Goal: Task Accomplishment & Management: Use online tool/utility

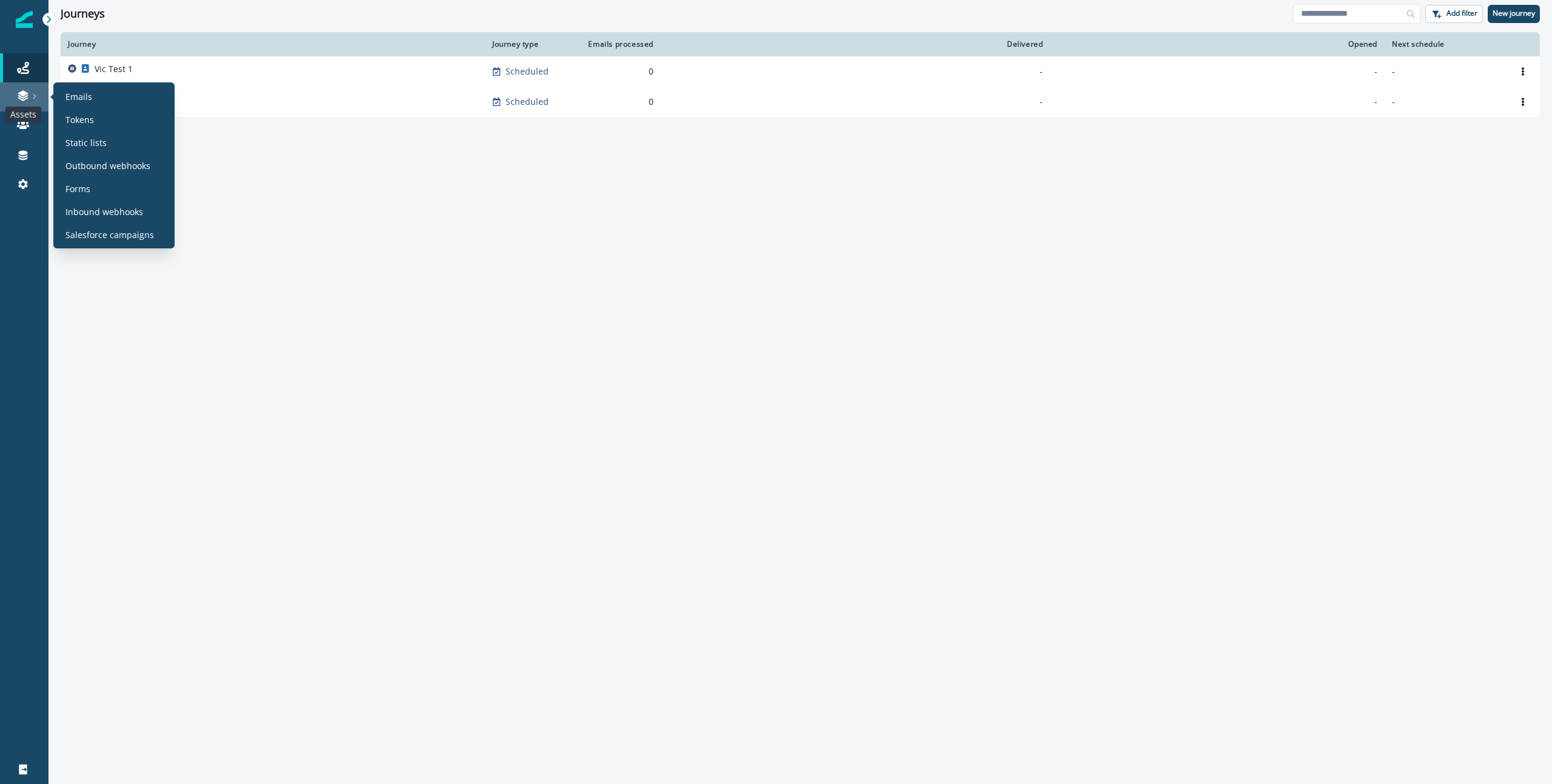
click at [20, 100] on icon at bounding box center [23, 96] width 12 height 12
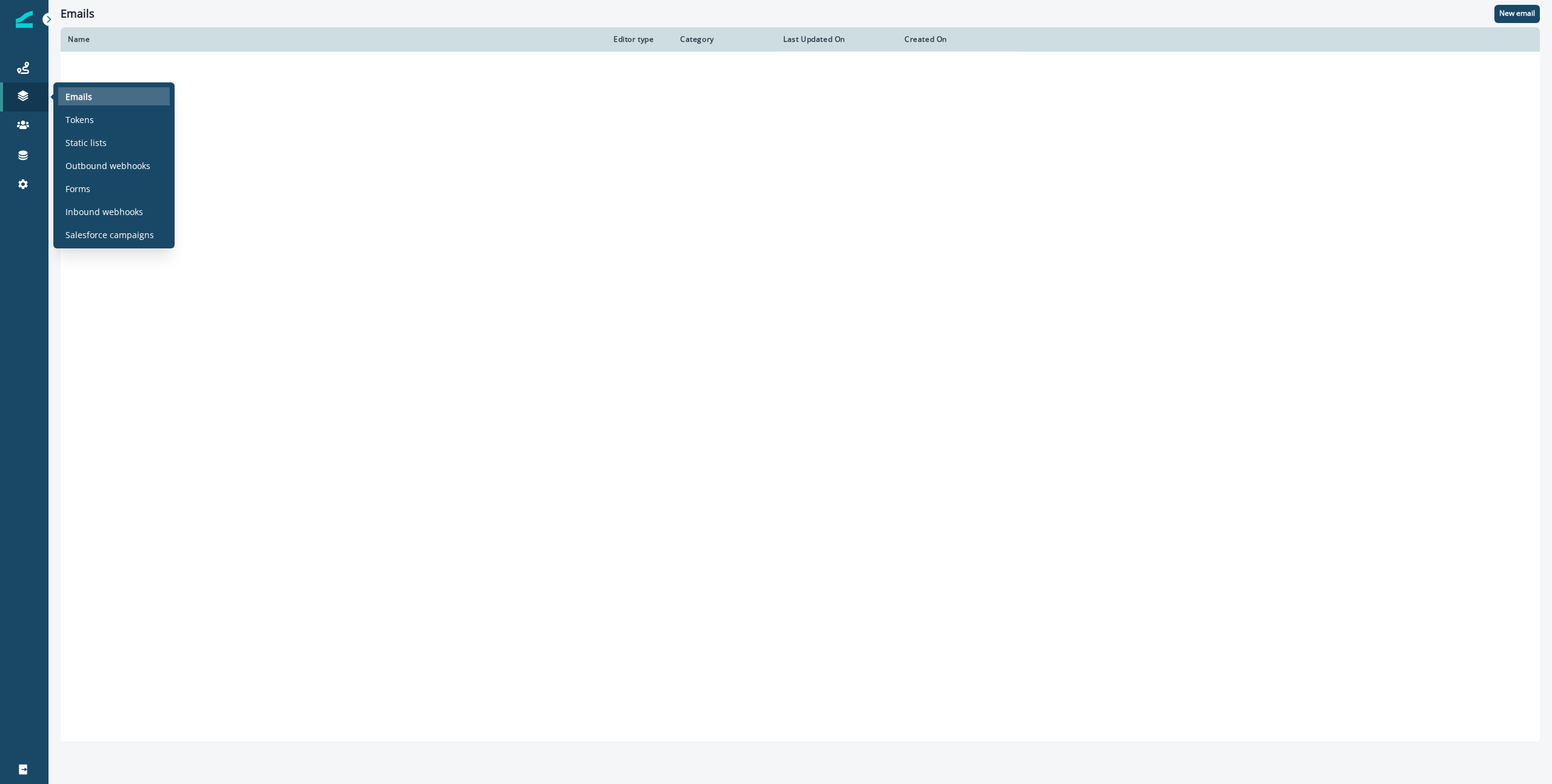
click at [100, 101] on div "Emails" at bounding box center [114, 96] width 111 height 18
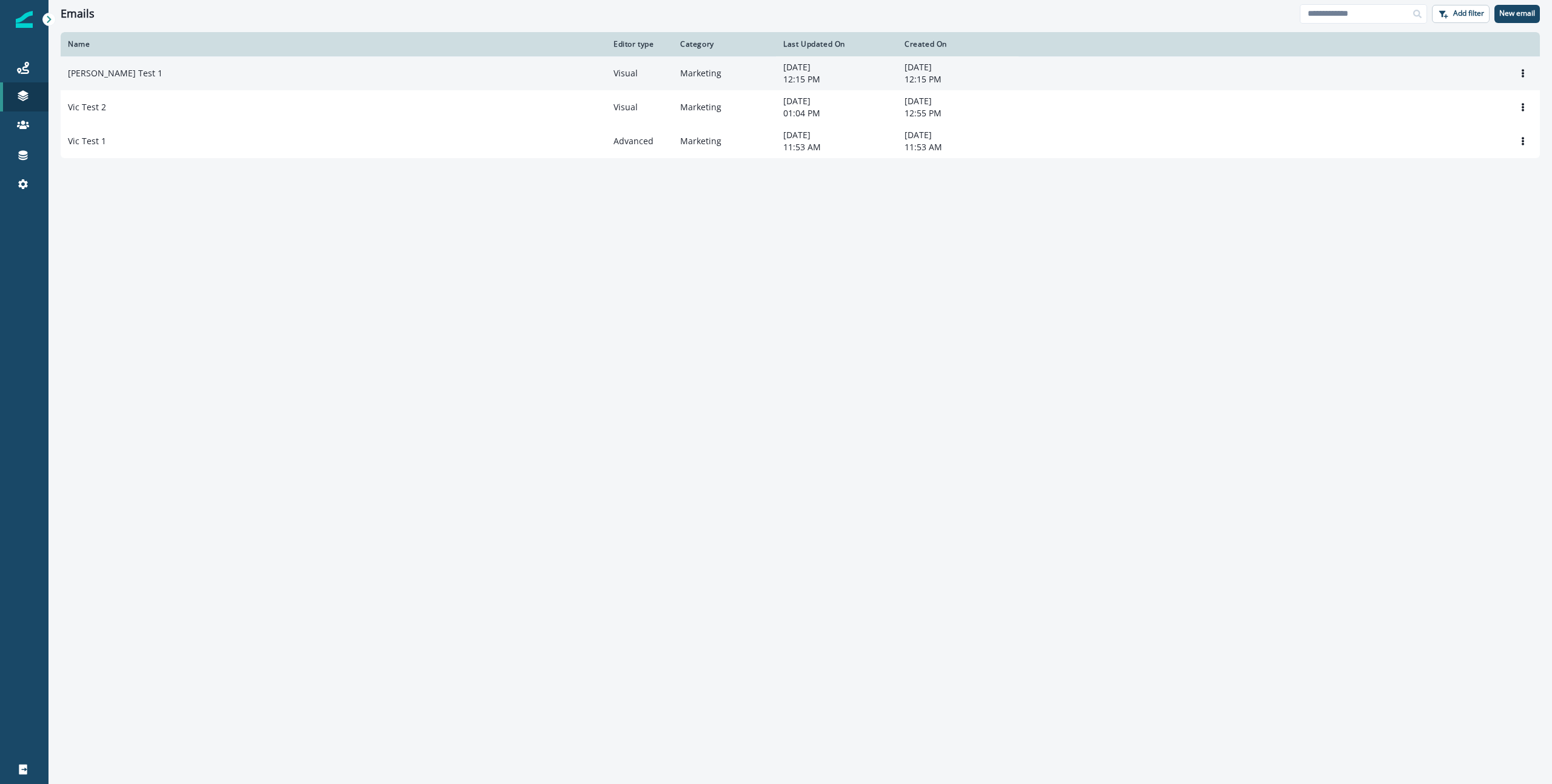
click at [101, 67] on td "[PERSON_NAME] Test 1" at bounding box center [334, 73] width 546 height 34
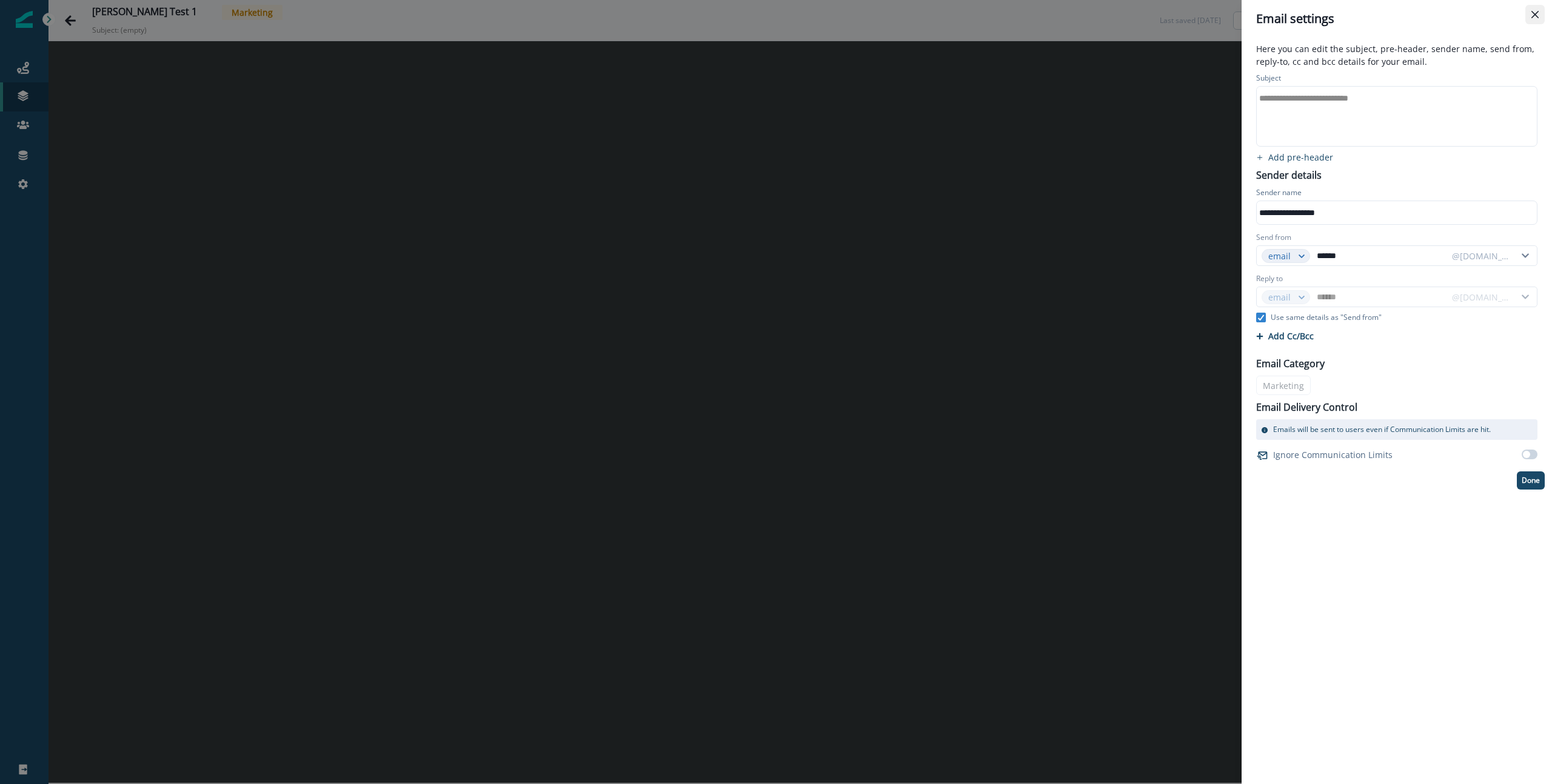
click at [1535, 18] on button "Close" at bounding box center [1535, 14] width 19 height 19
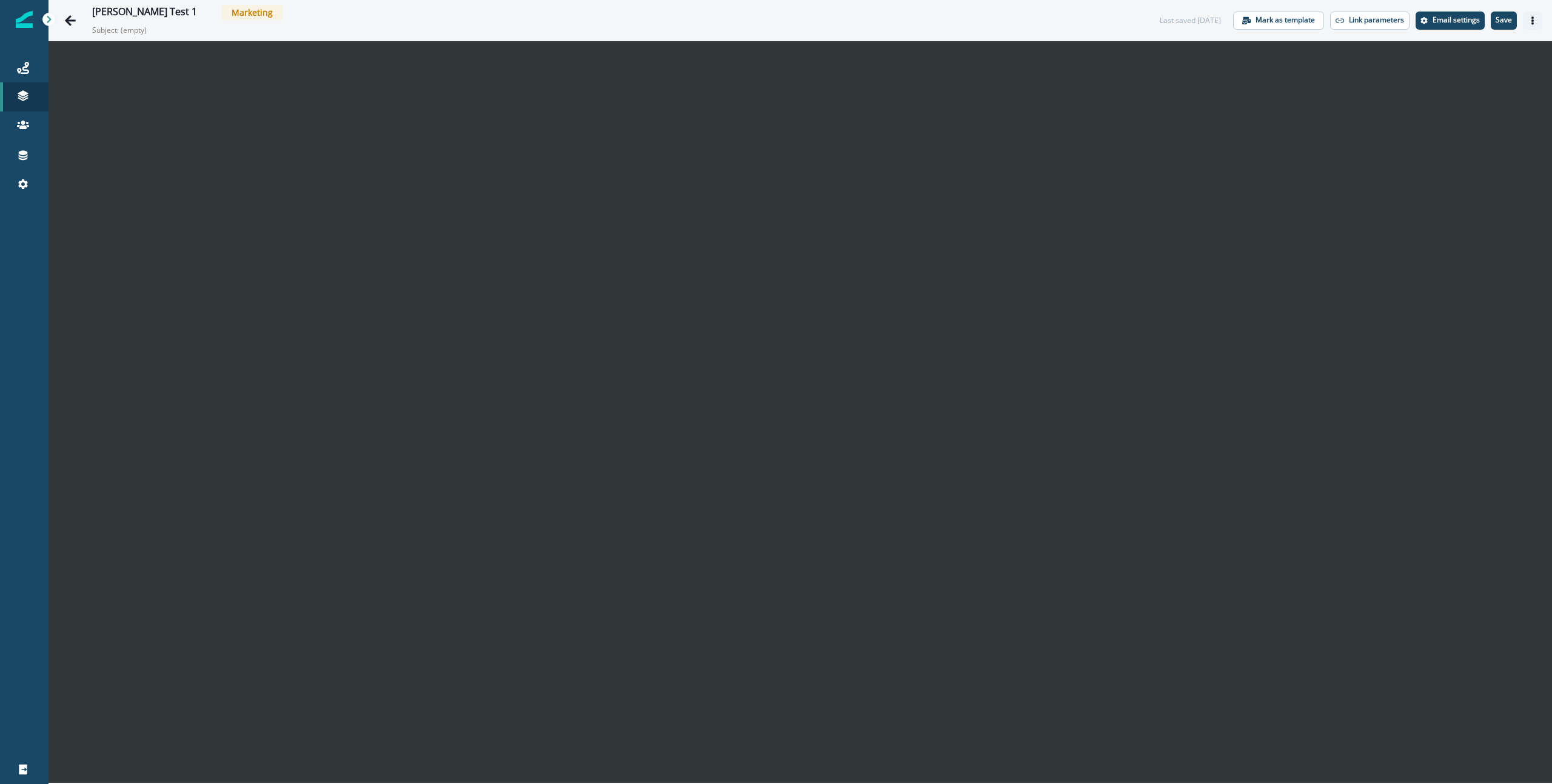
click at [1530, 23] on icon "Actions" at bounding box center [1533, 20] width 9 height 9
click at [1065, 24] on div "[PERSON_NAME] Test 1 Marketing Subject: (empty)" at bounding box center [614, 20] width 1044 height 31
click at [1509, 21] on p "Save" at bounding box center [1504, 20] width 16 height 9
click at [1494, 19] on button "Save" at bounding box center [1504, 20] width 26 height 18
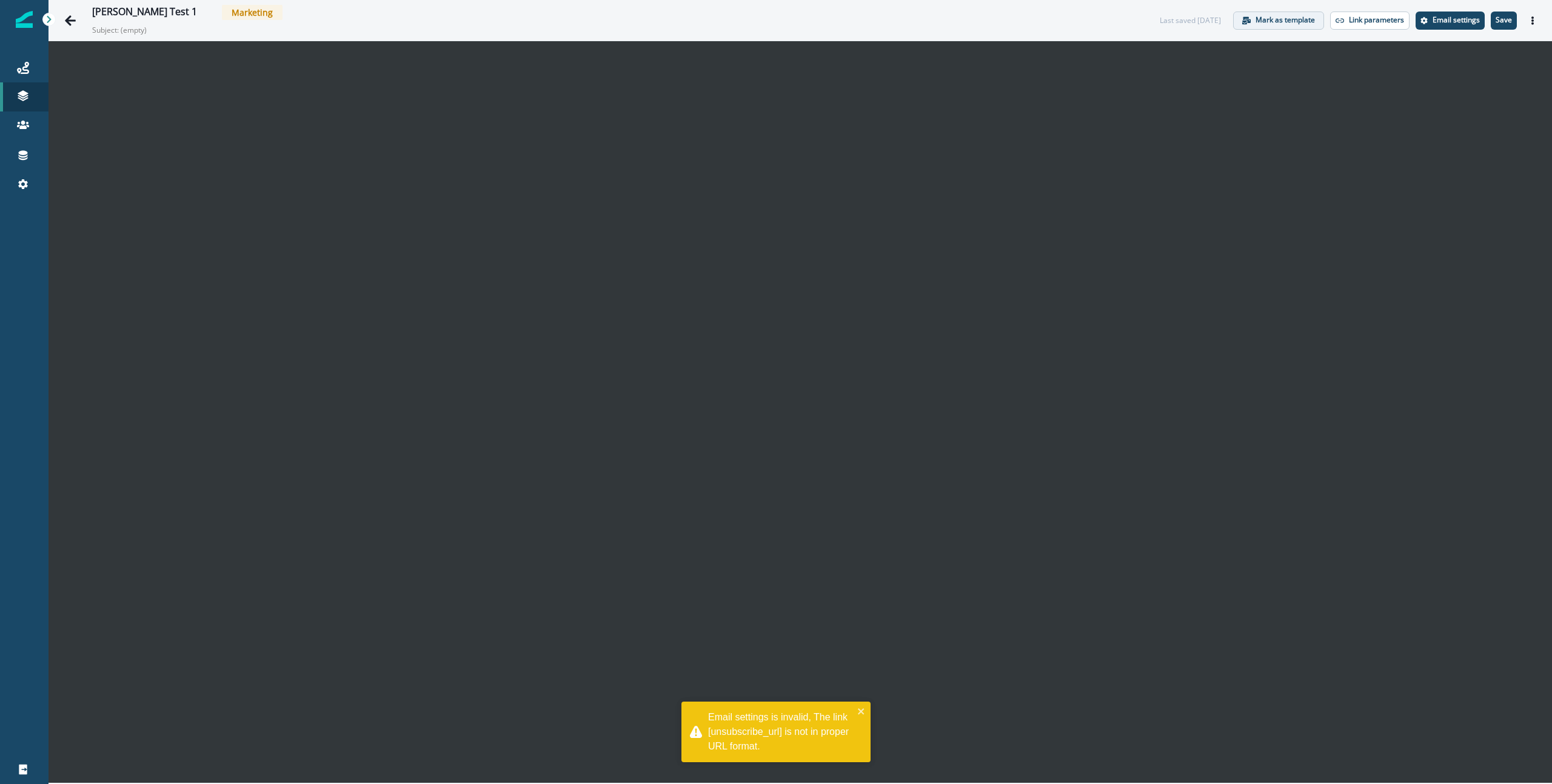
click at [1293, 24] on p "Mark as template" at bounding box center [1286, 20] width 59 height 9
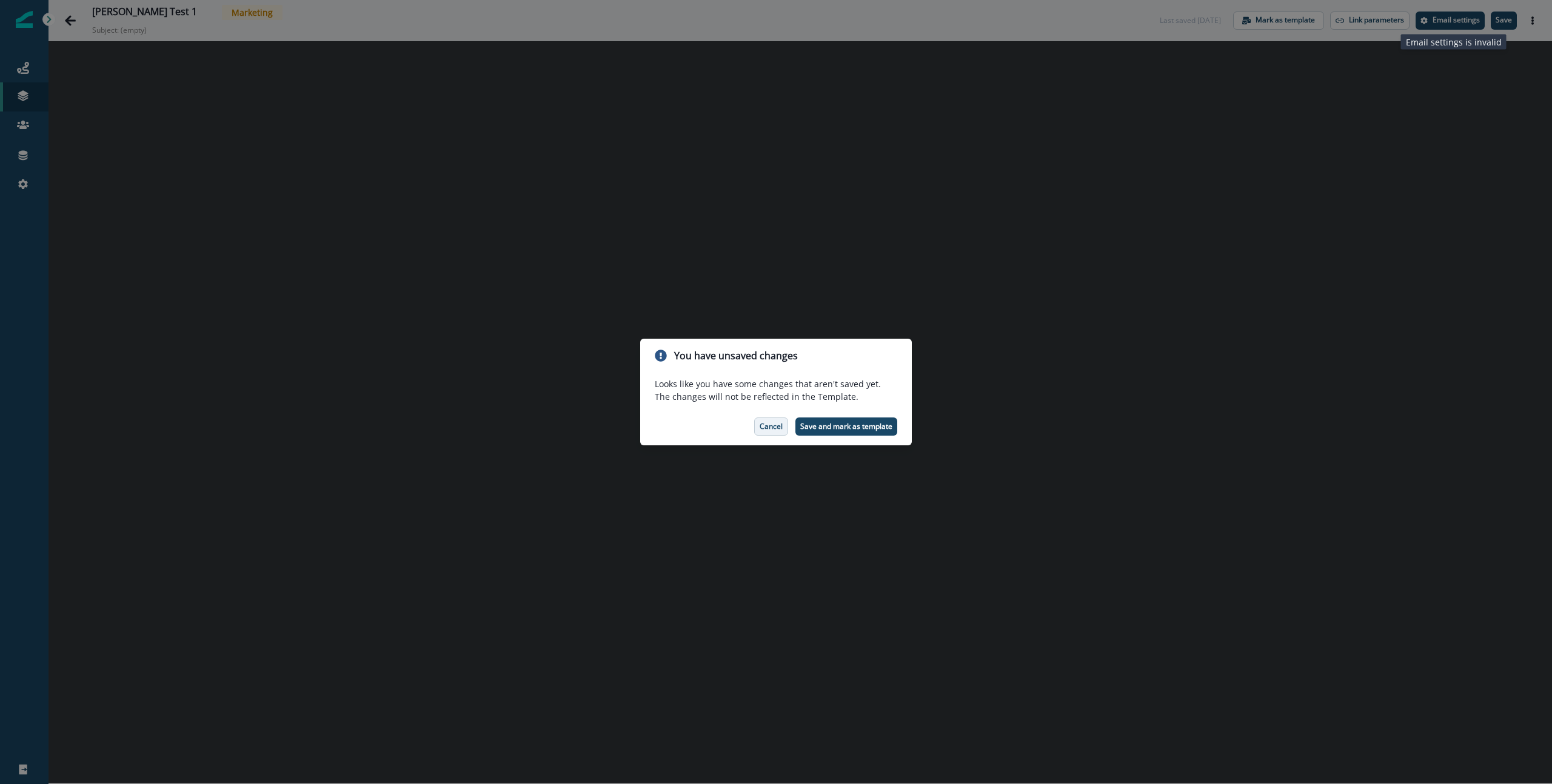
click at [772, 428] on p "Cancel" at bounding box center [771, 427] width 23 height 9
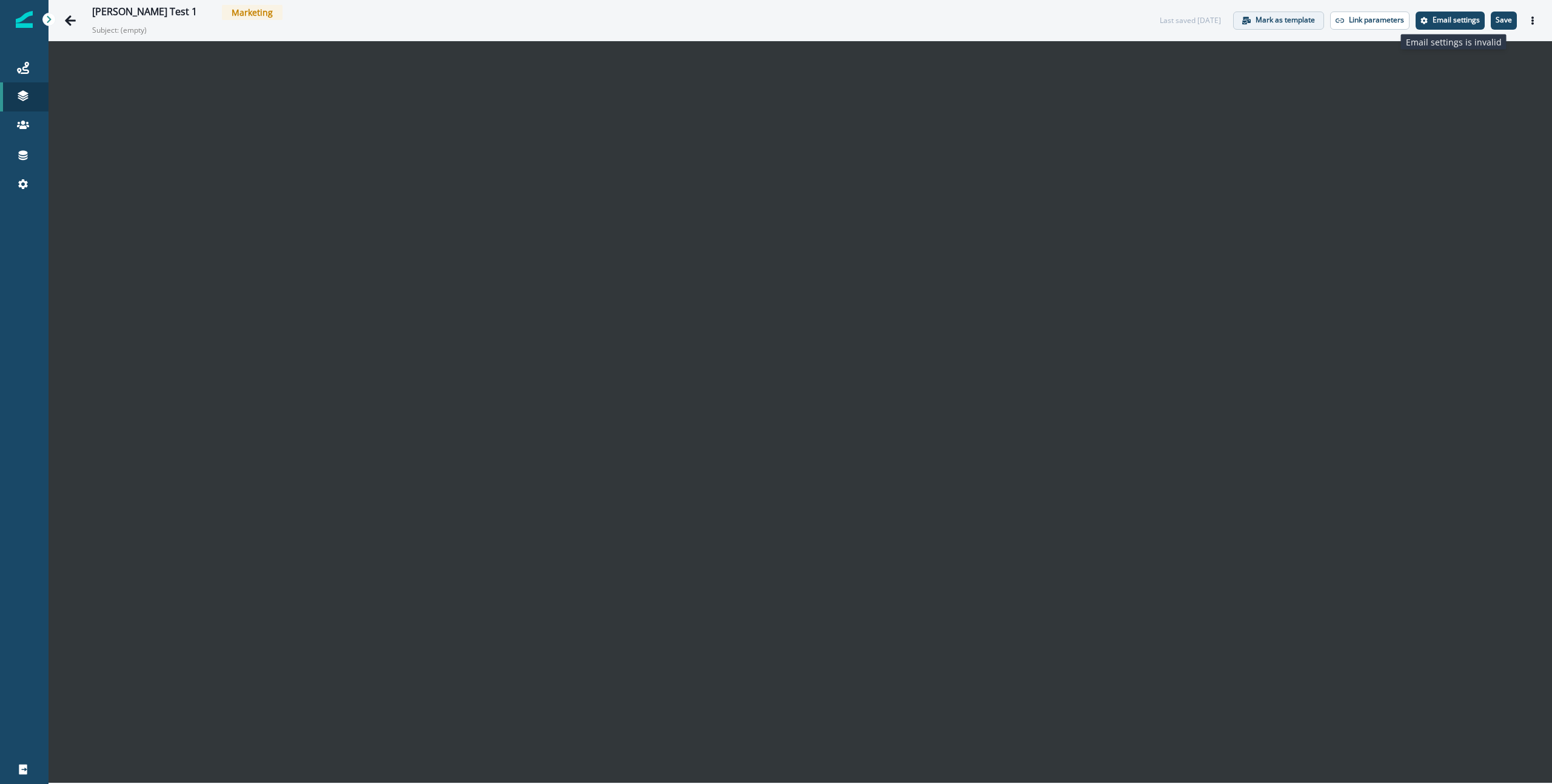
click at [1277, 20] on p "Mark as template" at bounding box center [1286, 20] width 59 height 9
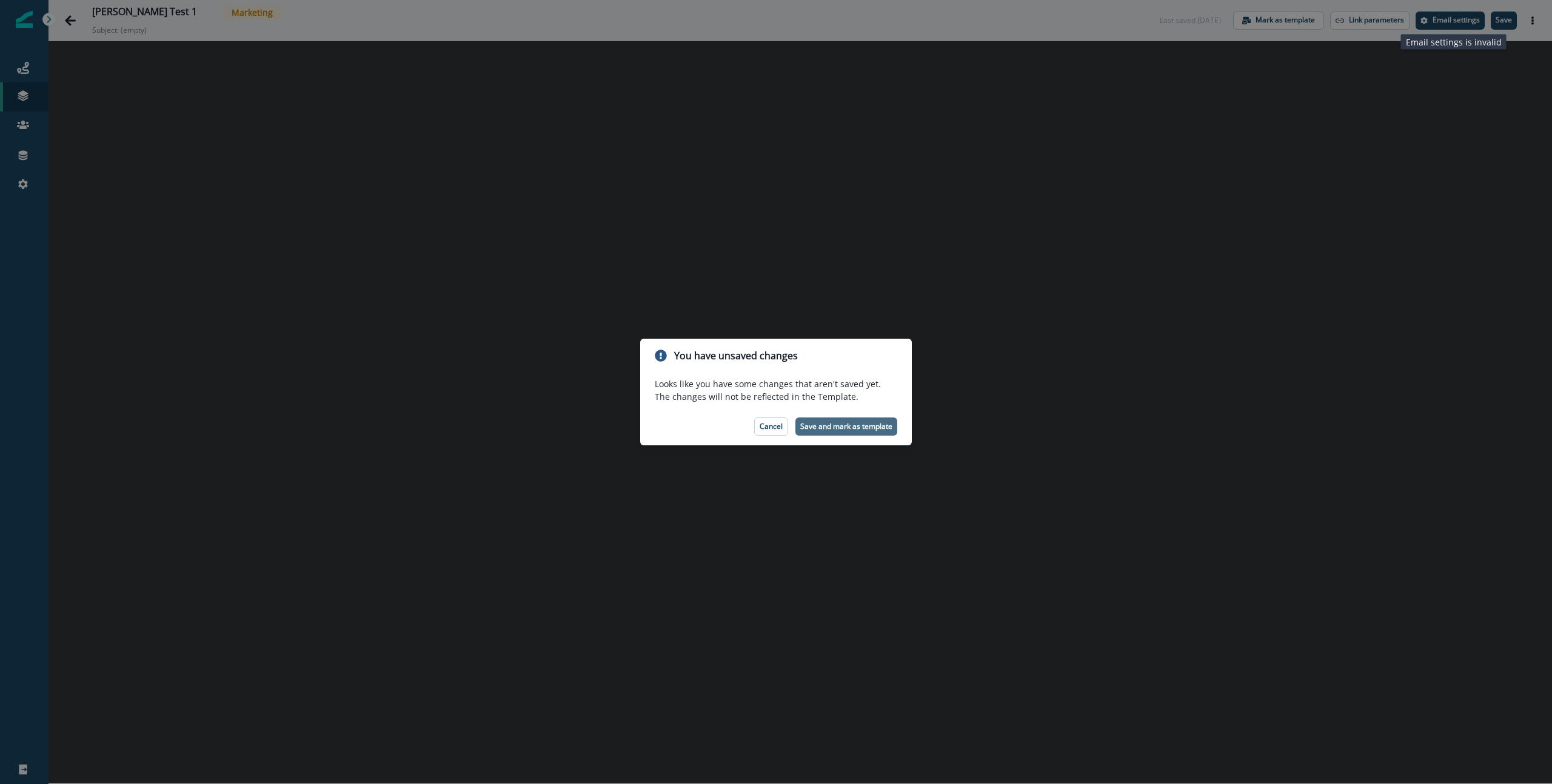
click at [851, 429] on p "Save and mark as template" at bounding box center [846, 427] width 92 height 9
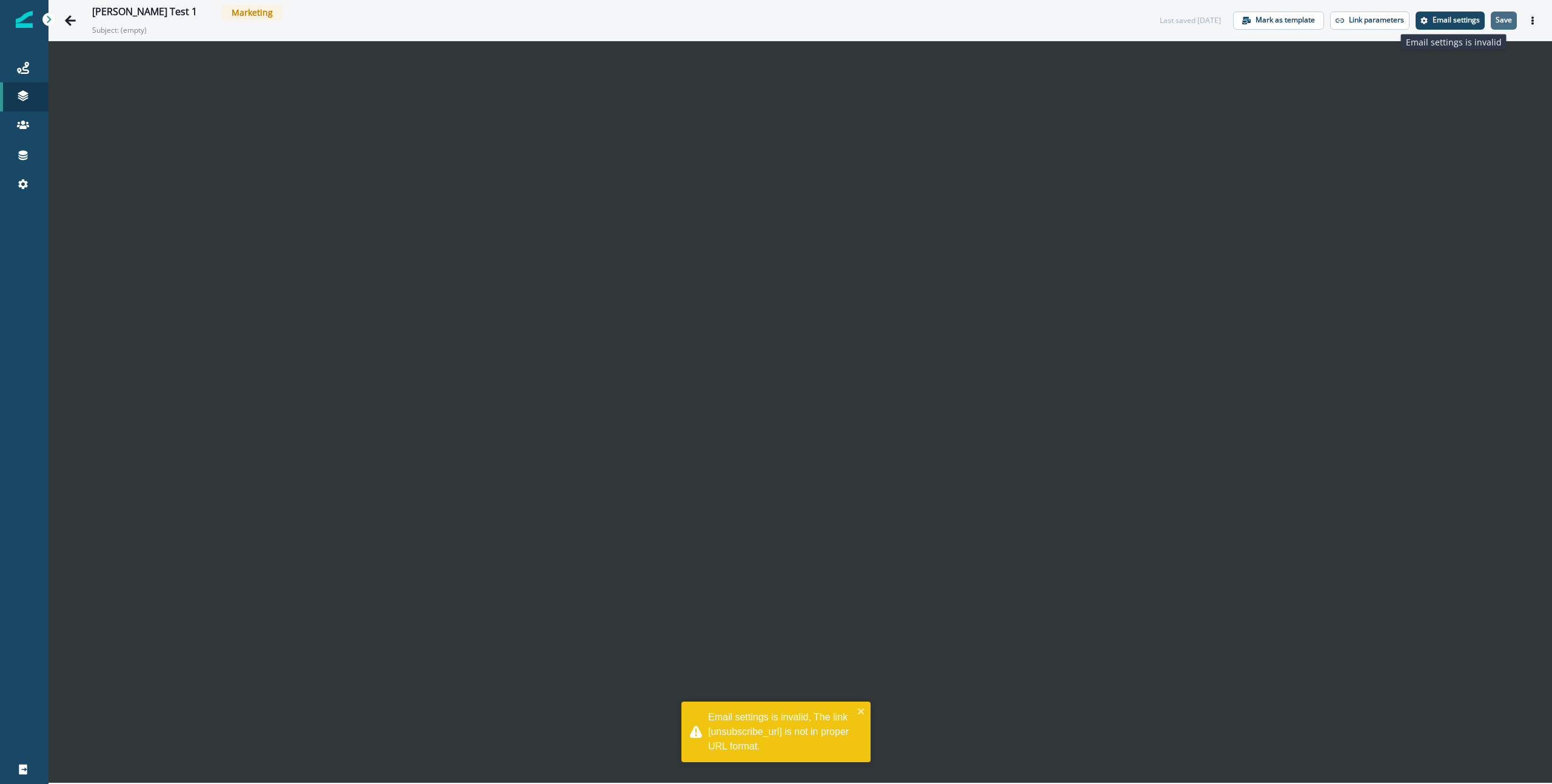
click at [1500, 23] on p "Save" at bounding box center [1504, 20] width 16 height 9
click at [861, 735] on icon "close" at bounding box center [862, 733] width 9 height 10
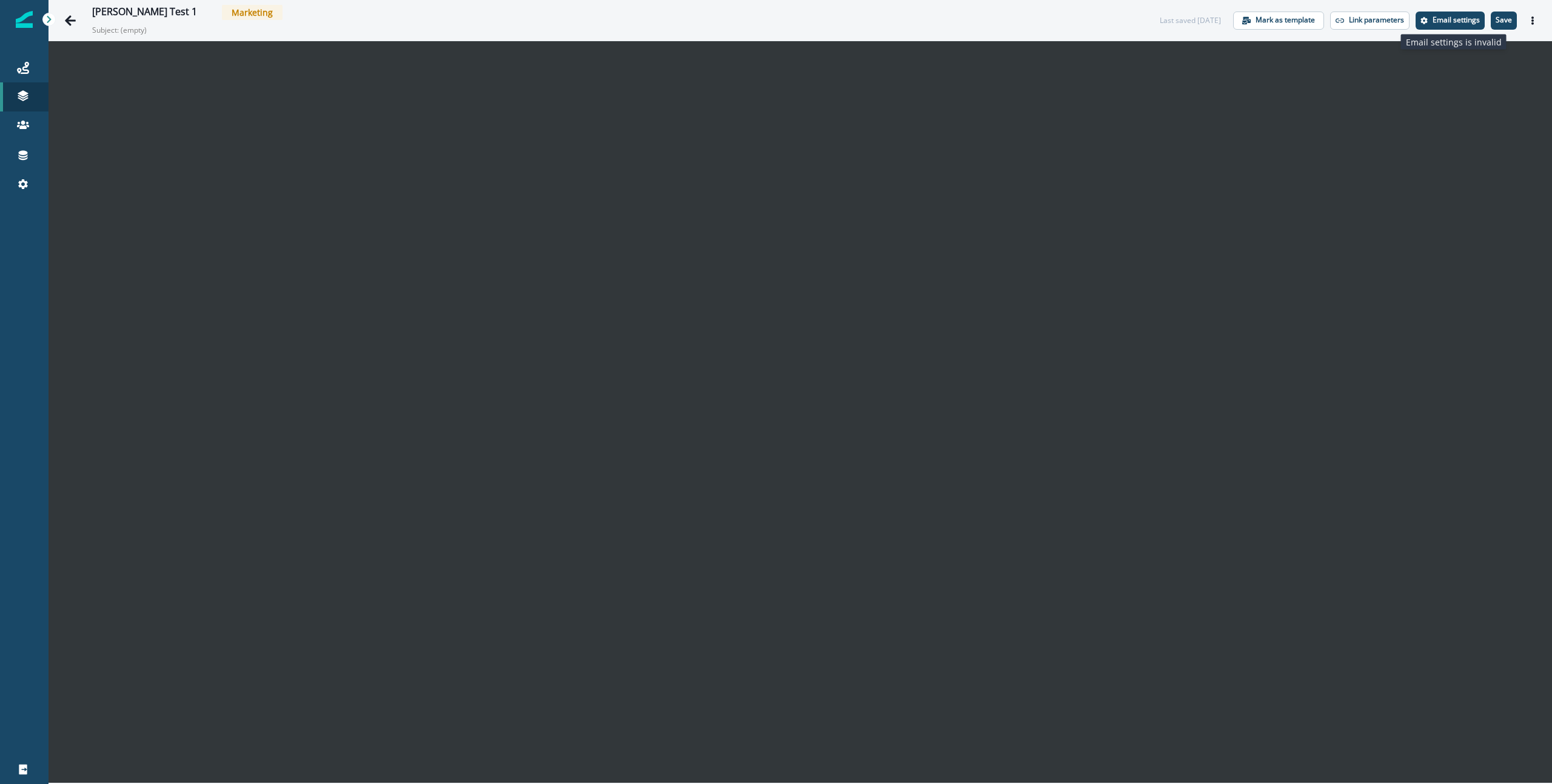
click at [1278, 32] on div "[PERSON_NAME] Test 1 Marketing Subject: (empty) Last saved [DATE] Mark as templ…" at bounding box center [800, 20] width 1504 height 41
click at [1268, 22] on p "Mark as template" at bounding box center [1286, 20] width 59 height 9
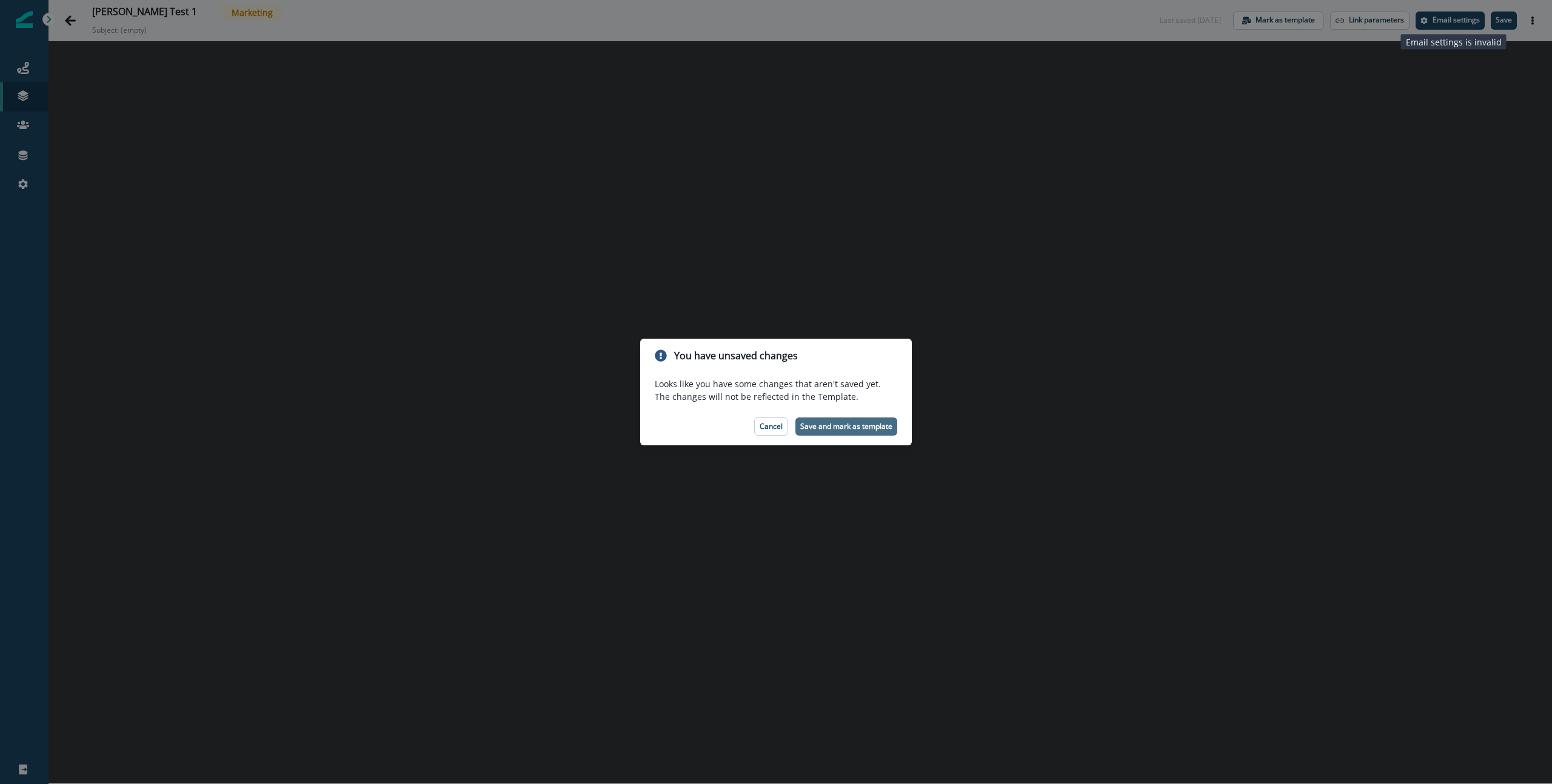
click at [860, 426] on p "Save and mark as template" at bounding box center [846, 427] width 92 height 9
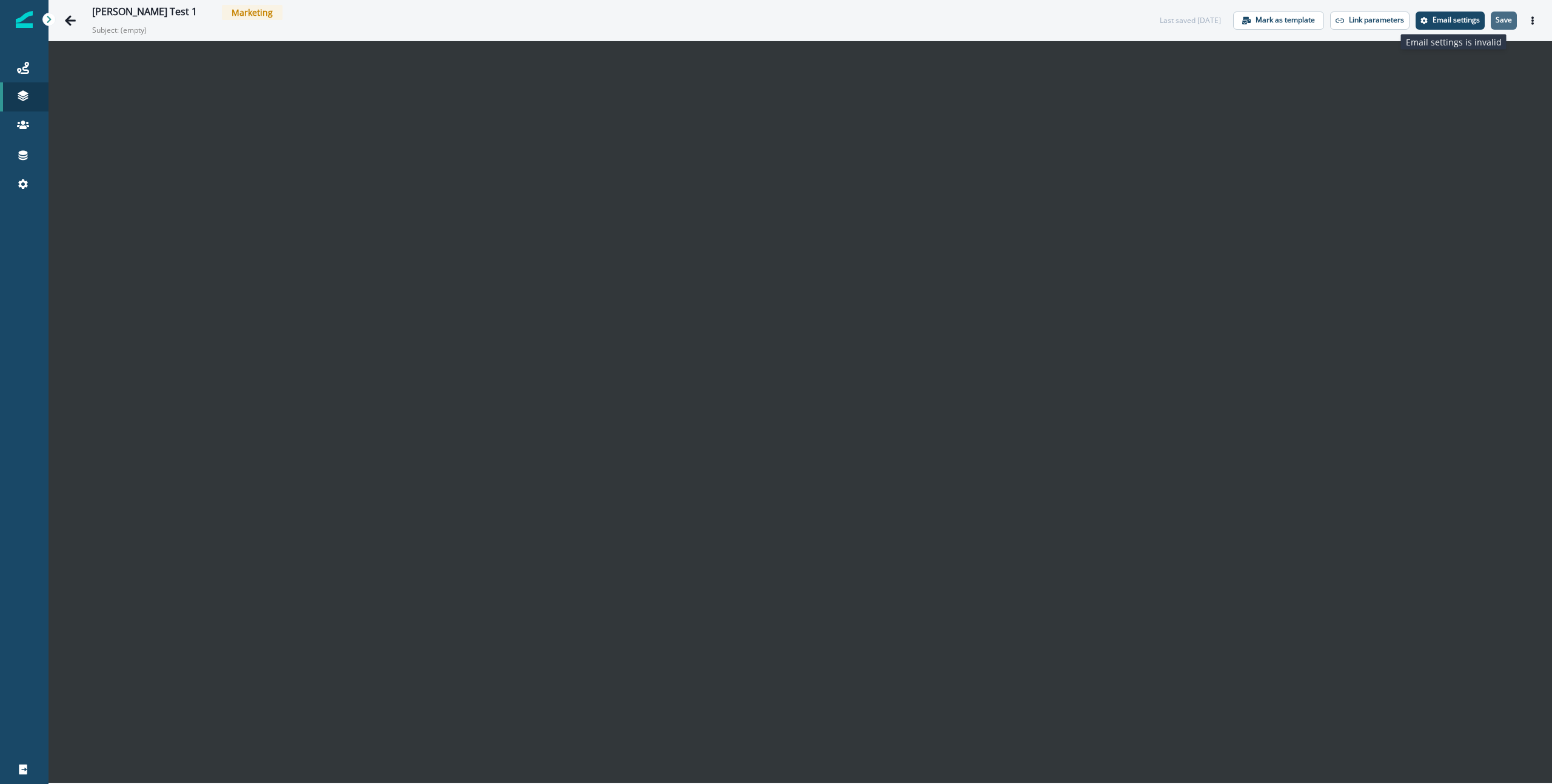
click at [1512, 26] on button "Save" at bounding box center [1504, 20] width 26 height 18
click at [1507, 17] on p "Save" at bounding box center [1504, 20] width 16 height 9
click at [1532, 24] on icon "Actions" at bounding box center [1533, 20] width 2 height 9
click at [1424, 17] on icon "Settings" at bounding box center [1424, 20] width 7 height 7
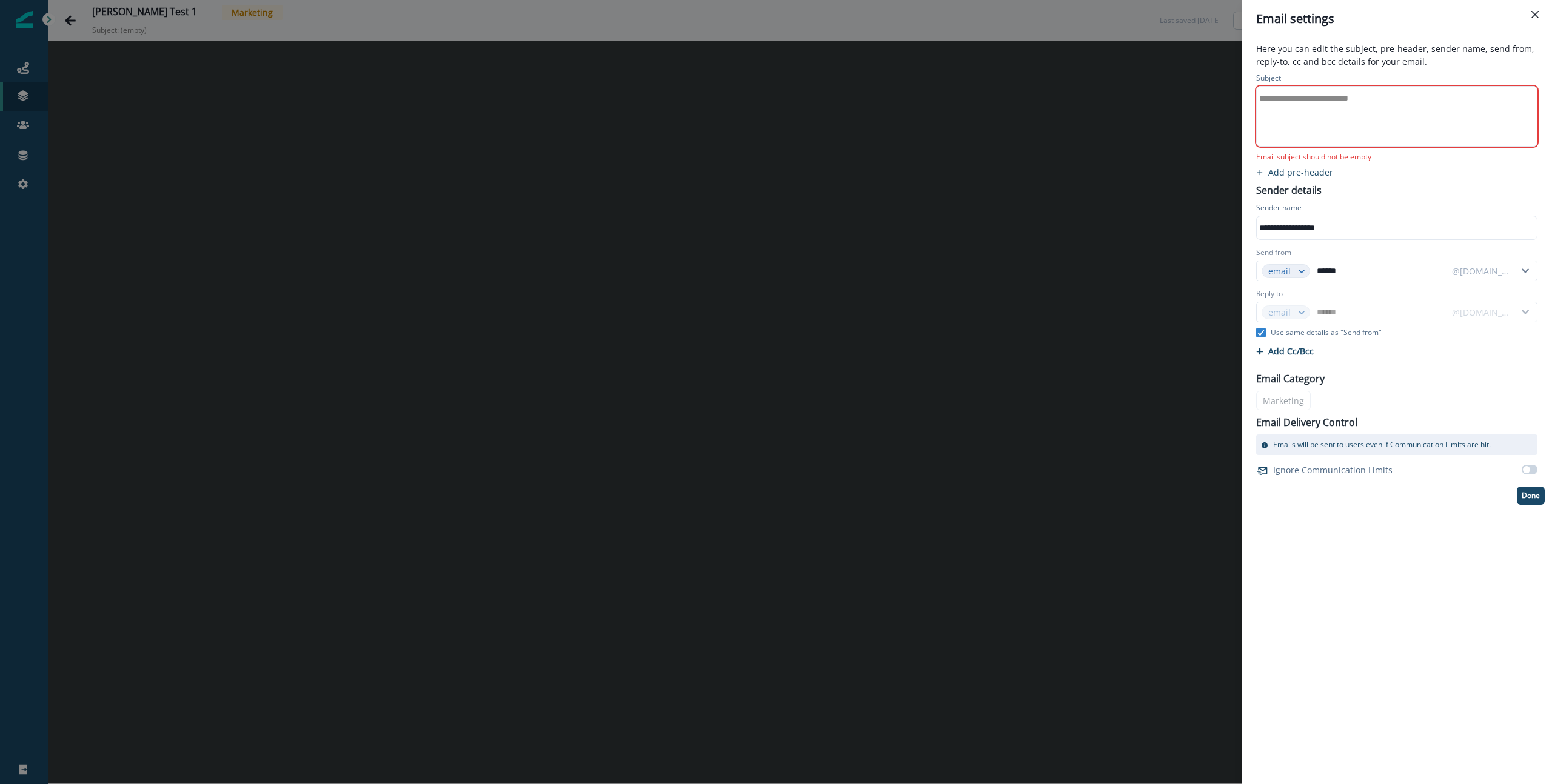
click at [1371, 103] on div "**********" at bounding box center [1396, 98] width 279 height 18
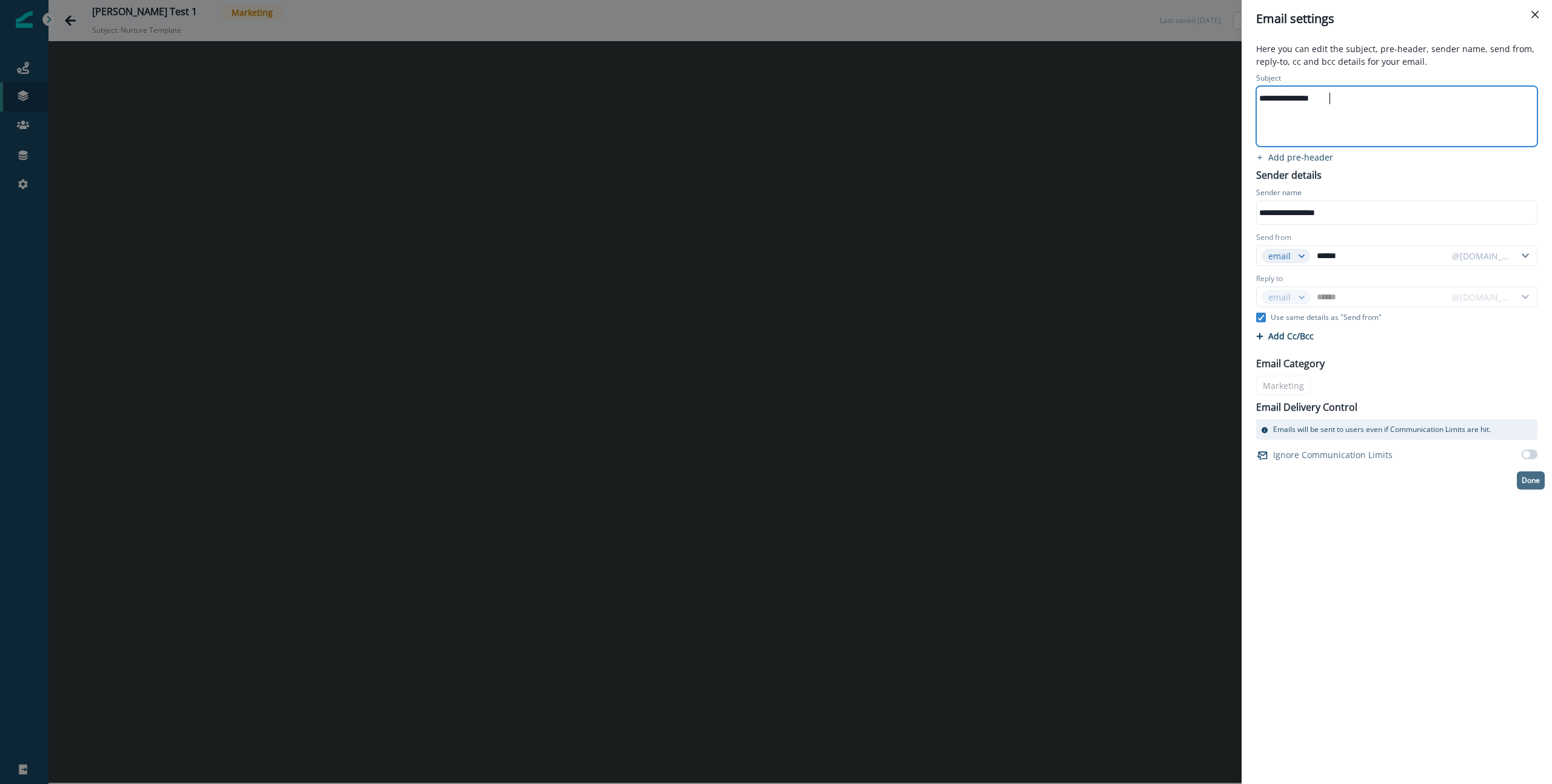
click at [1530, 488] on button "Done" at bounding box center [1531, 480] width 28 height 18
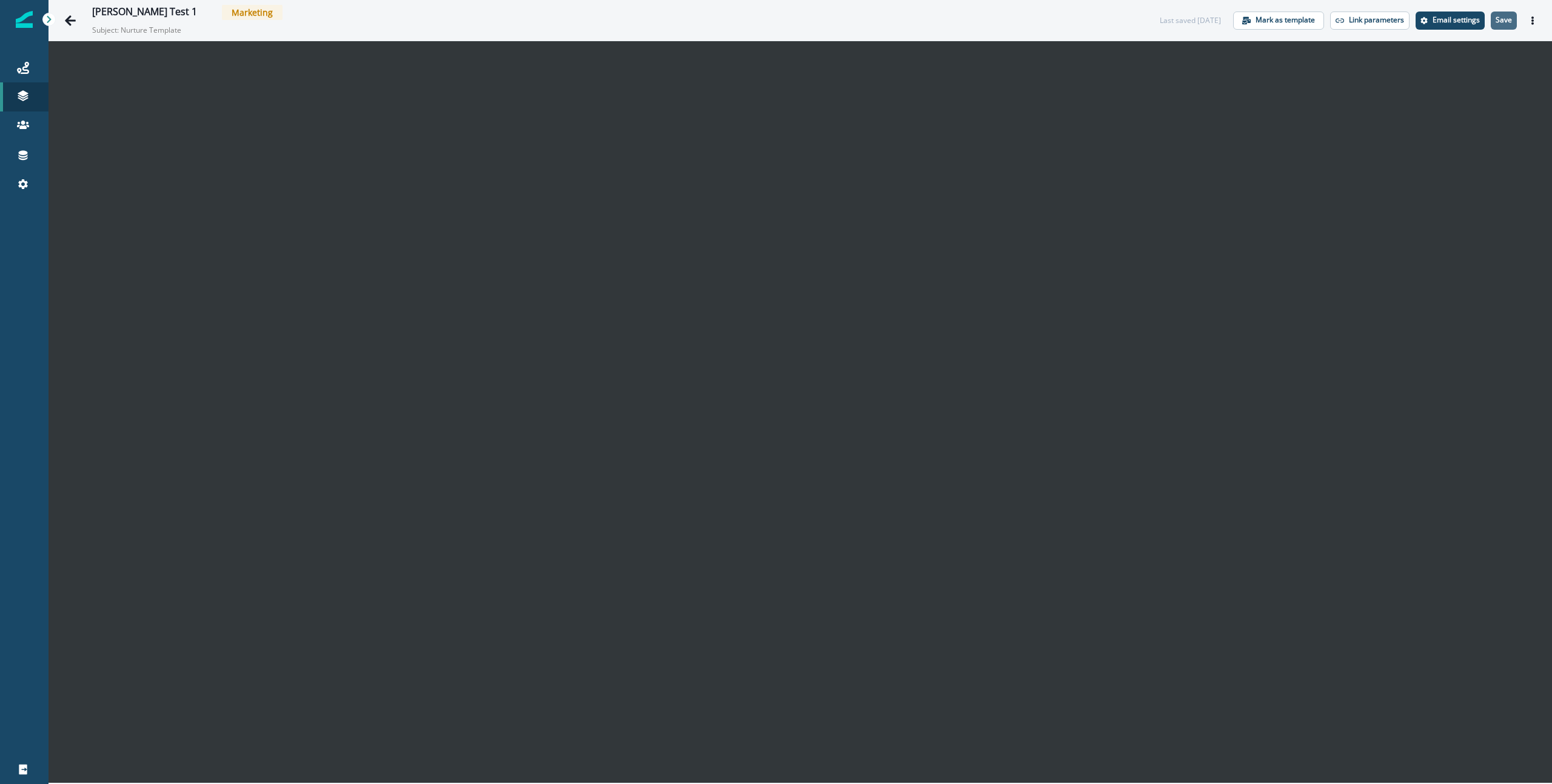
click at [1500, 18] on p "Save" at bounding box center [1504, 20] width 16 height 9
click at [1283, 20] on p "Mark as template" at bounding box center [1286, 20] width 59 height 9
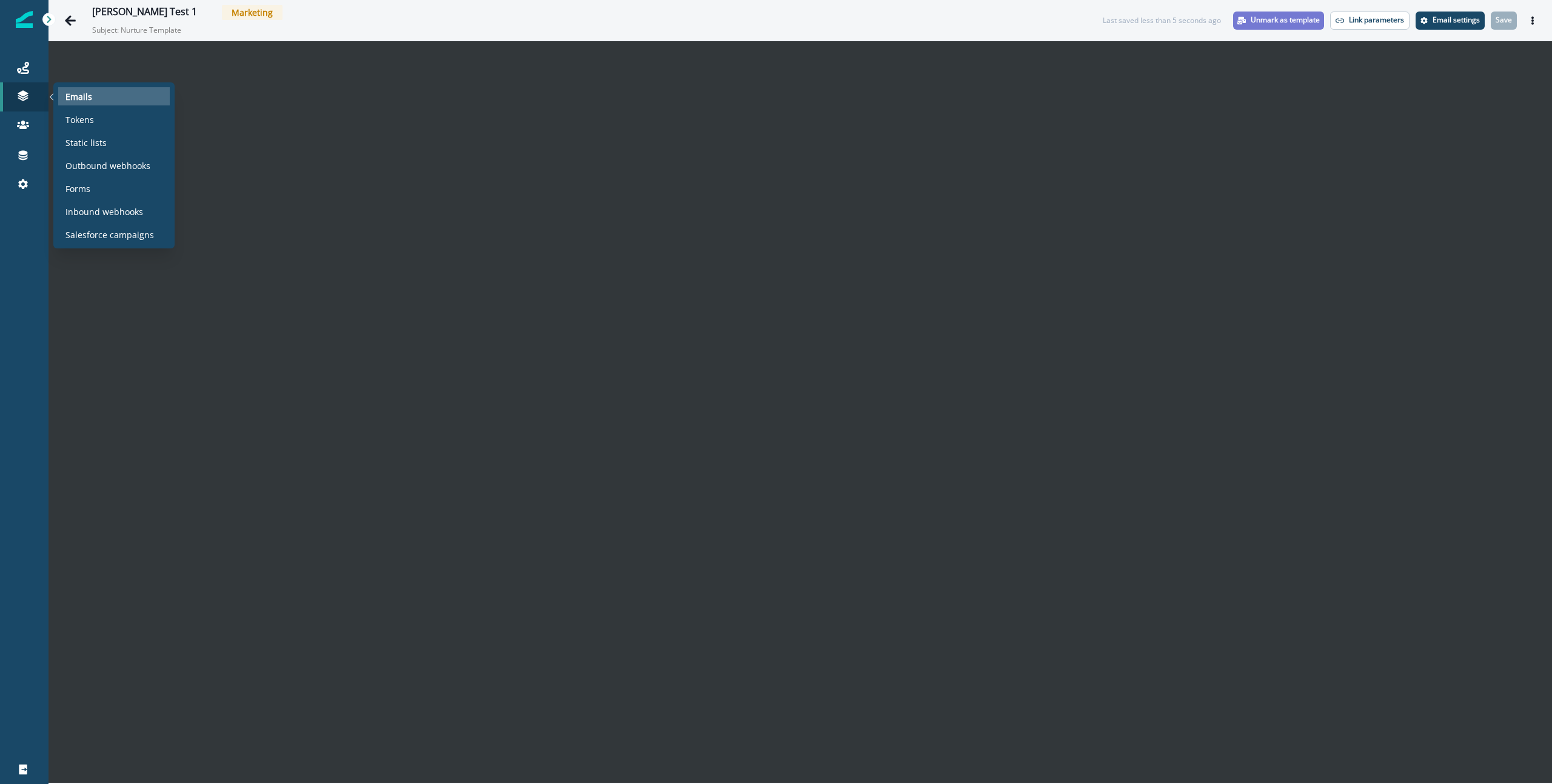
click at [70, 95] on p "Emails" at bounding box center [79, 97] width 27 height 13
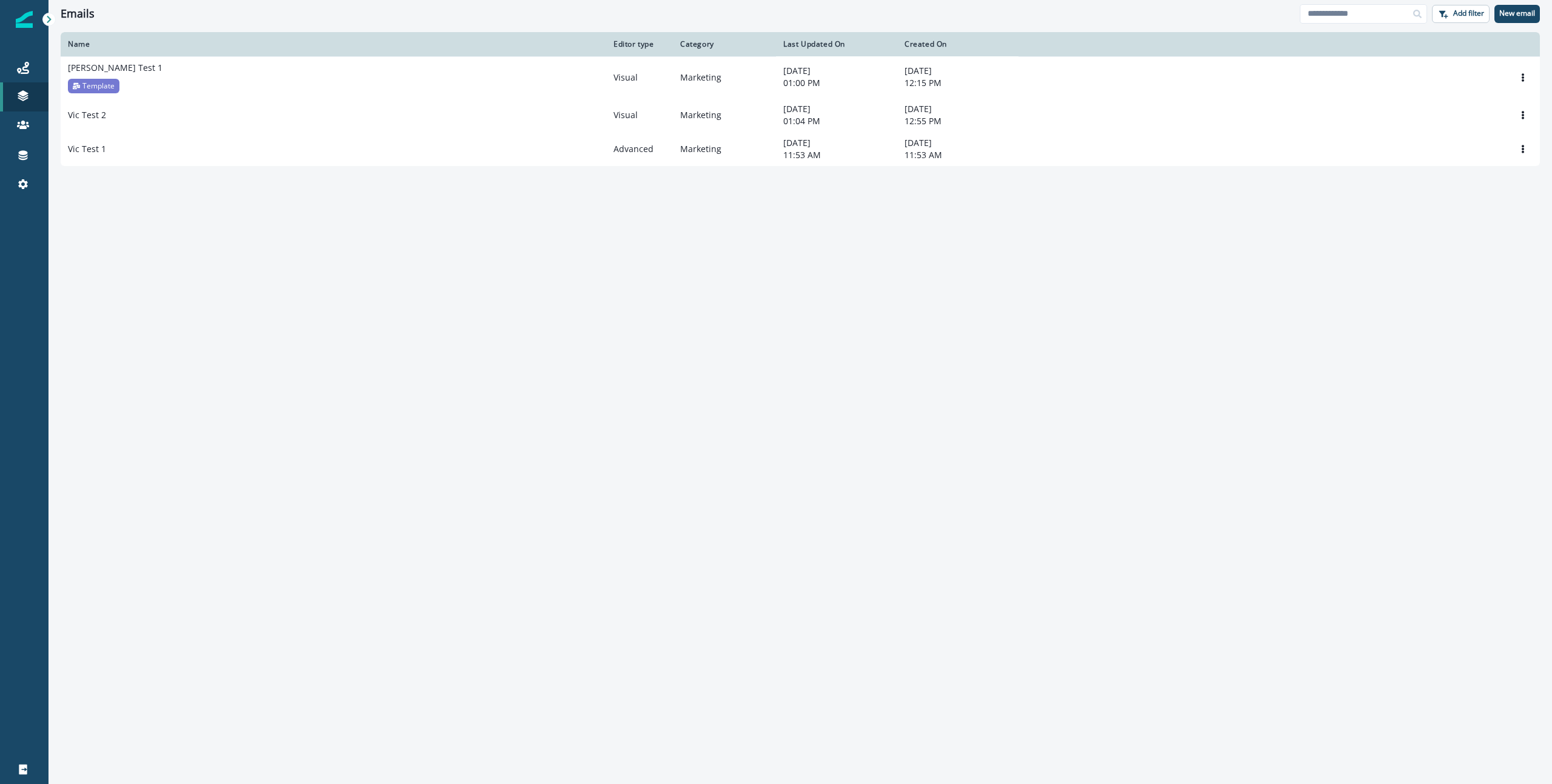
click at [485, 381] on div "Name Editor type Category Last Updated On Created On [PERSON_NAME] Test 1 Templ…" at bounding box center [800, 408] width 1504 height 751
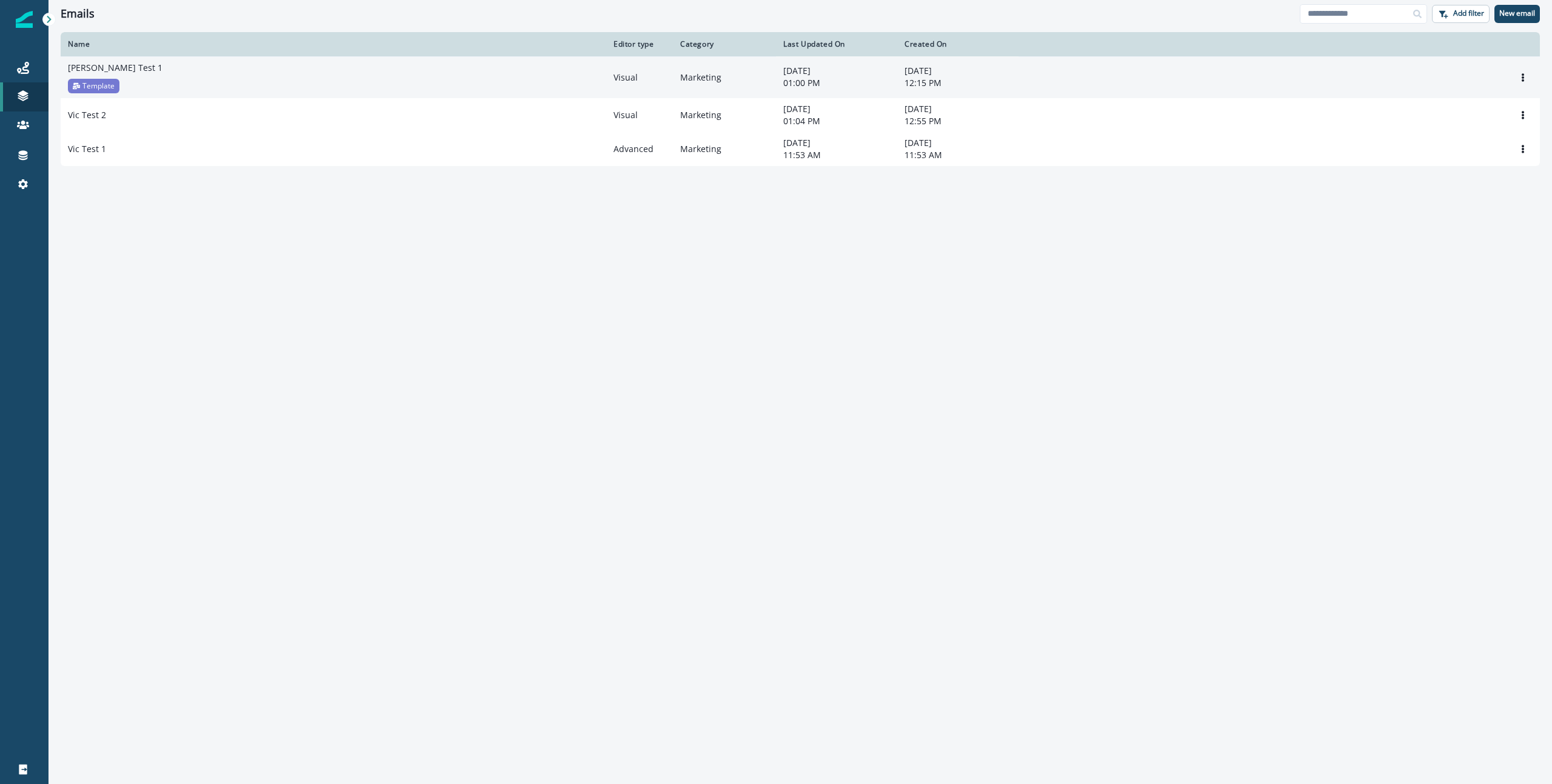
click at [97, 79] on div "Template" at bounding box center [93, 86] width 51 height 15
